Goal: Task Accomplishment & Management: Use online tool/utility

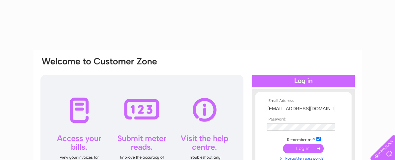
click at [290, 147] on input "submit" at bounding box center [303, 148] width 41 height 9
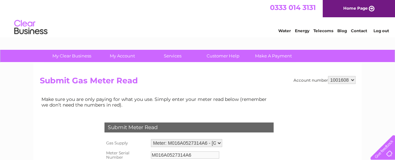
scroll to position [139, 0]
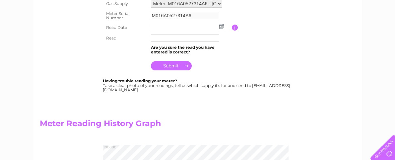
click at [221, 27] on img at bounding box center [221, 26] width 5 height 5
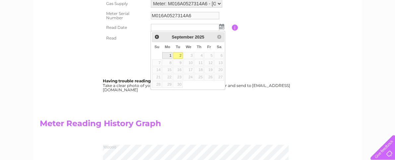
click at [167, 55] on link "1" at bounding box center [167, 55] width 10 height 7
type input "2025/09/01"
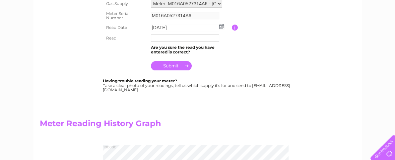
click at [160, 38] on input "text" at bounding box center [185, 38] width 68 height 7
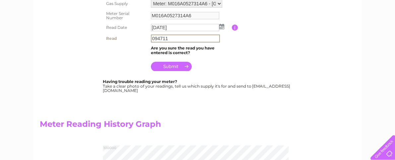
type input "094711"
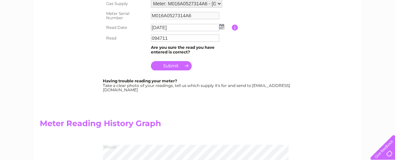
click at [171, 66] on input "submit" at bounding box center [171, 65] width 41 height 9
